Goal: Information Seeking & Learning: Stay updated

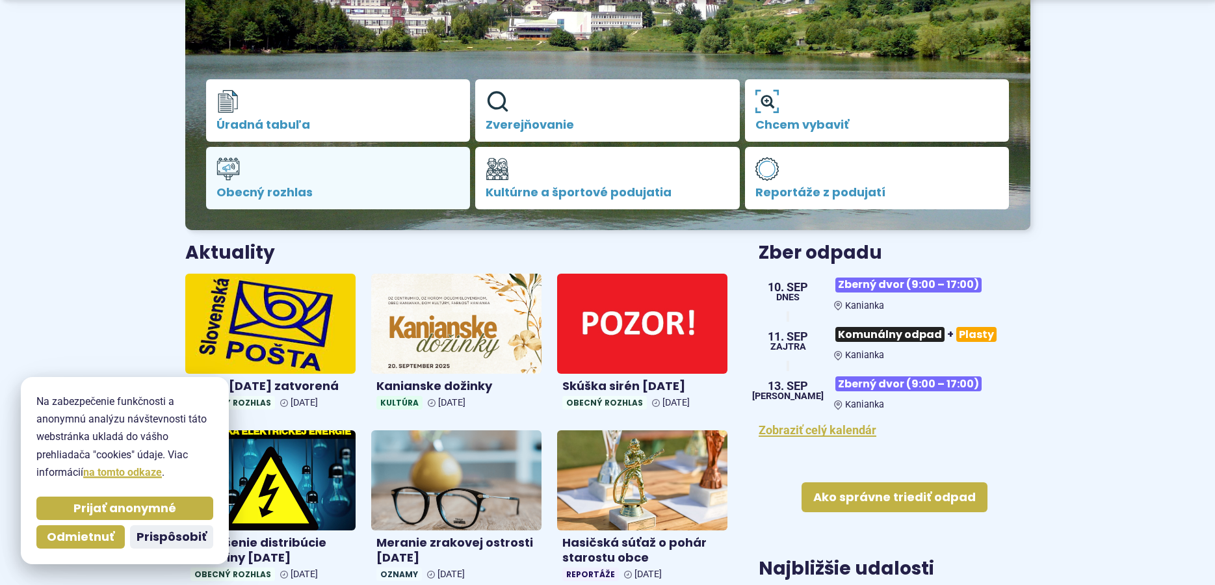
scroll to position [390, 0]
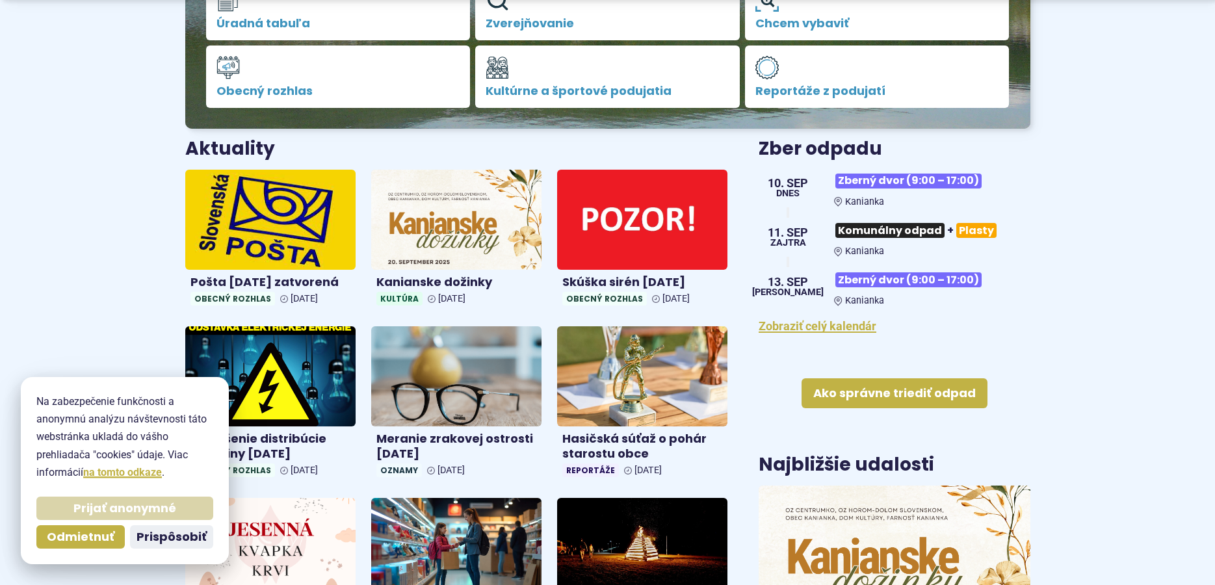
click at [125, 519] on div "Prijať anonymné Odmietnuť Prispôsobiť" at bounding box center [125, 522] width 182 height 57
click at [112, 512] on span "Prijať anonymné" at bounding box center [124, 508] width 103 height 15
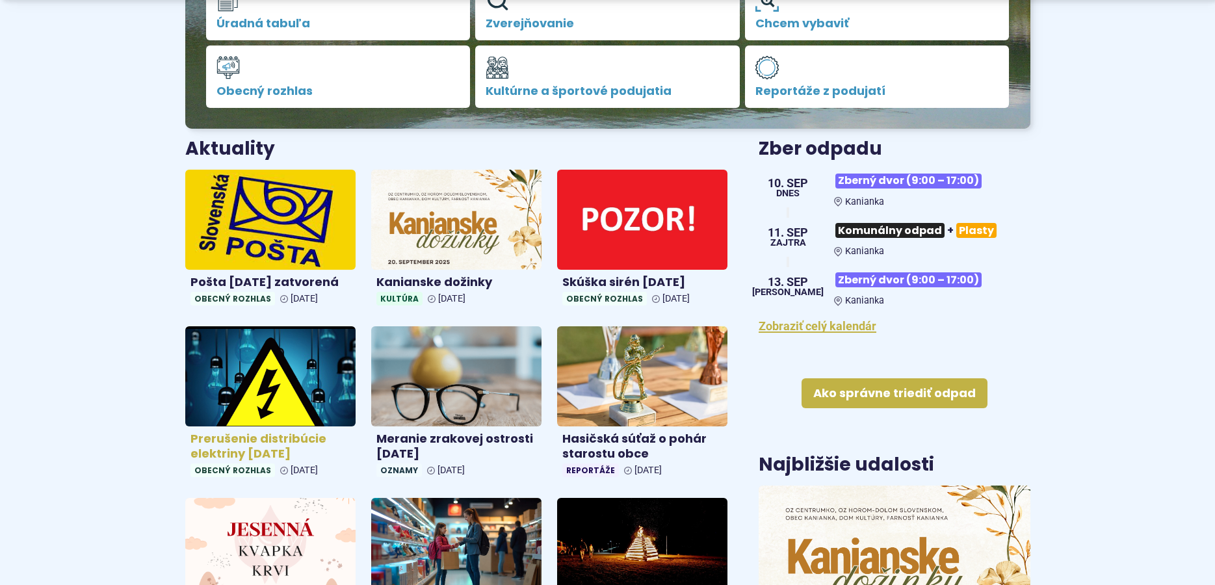
click at [215, 437] on h4 "Prerušenie distribúcie elektriny [DATE]" at bounding box center [270, 446] width 160 height 29
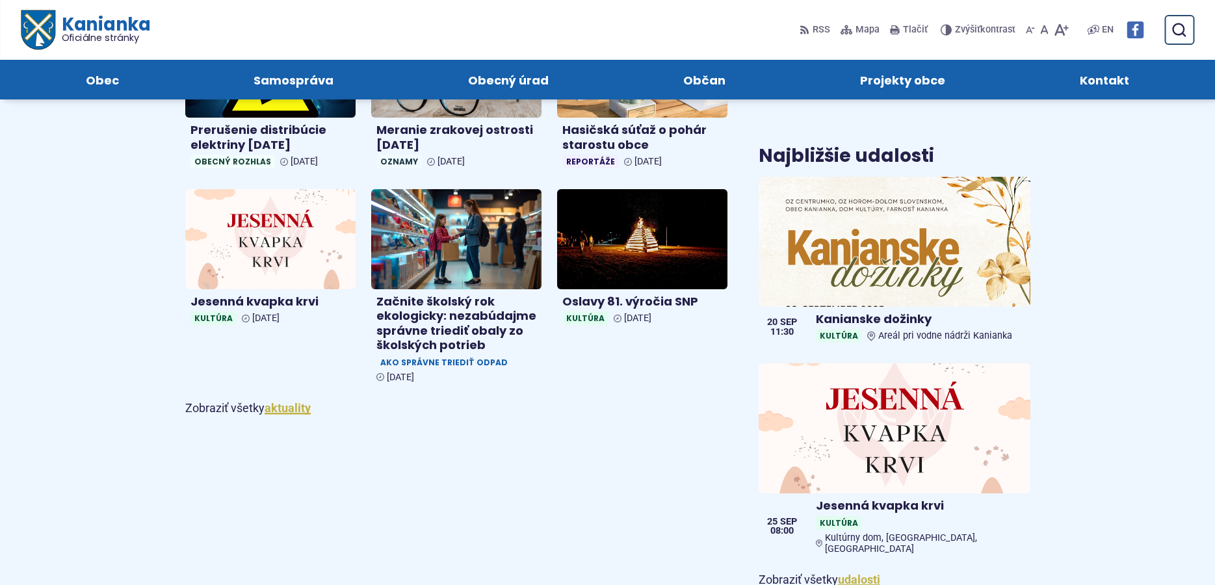
scroll to position [476, 0]
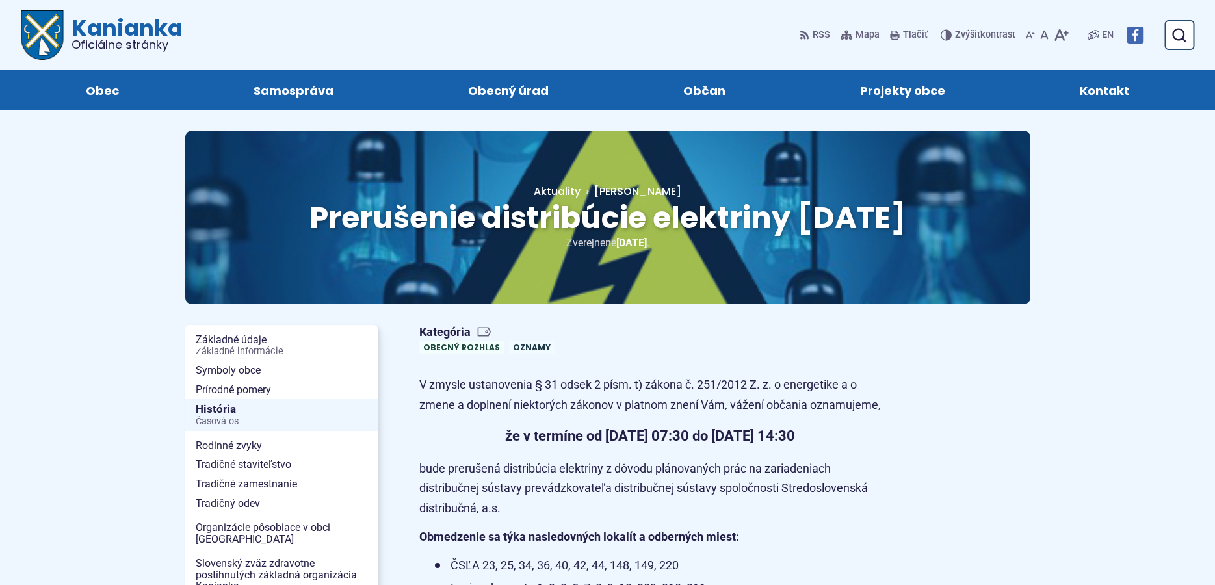
click at [662, 393] on p "V zmysle ustanovenia § 31 odsek 2 písm. t) zákona č. 251/2012 Z. z. o energetik…" at bounding box center [650, 395] width 462 height 40
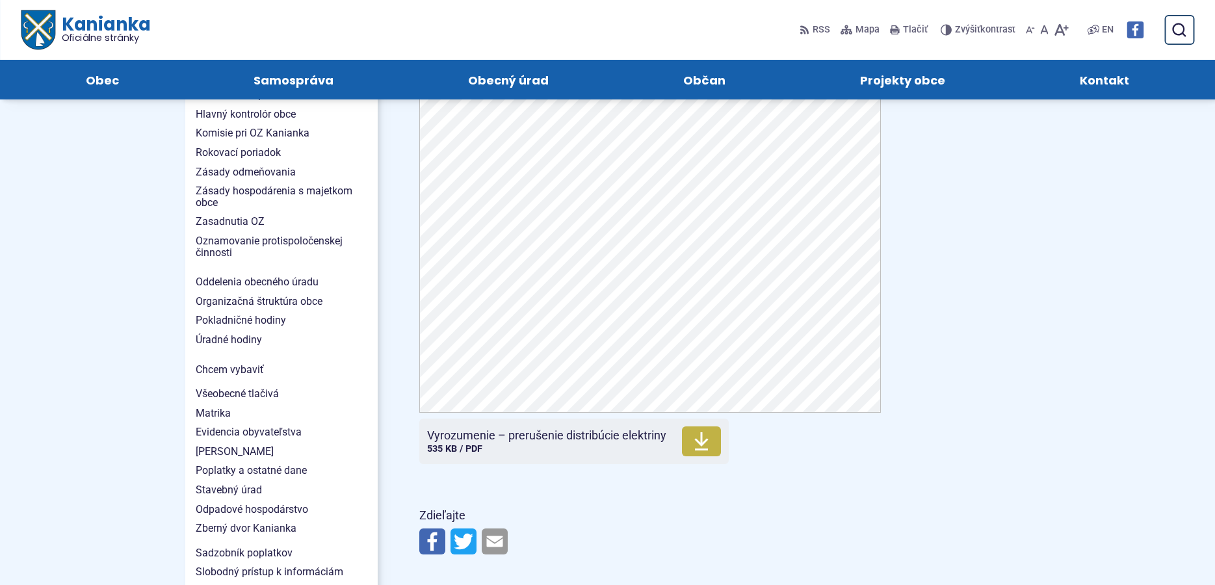
scroll to position [780, 0]
